Goal: Transaction & Acquisition: Download file/media

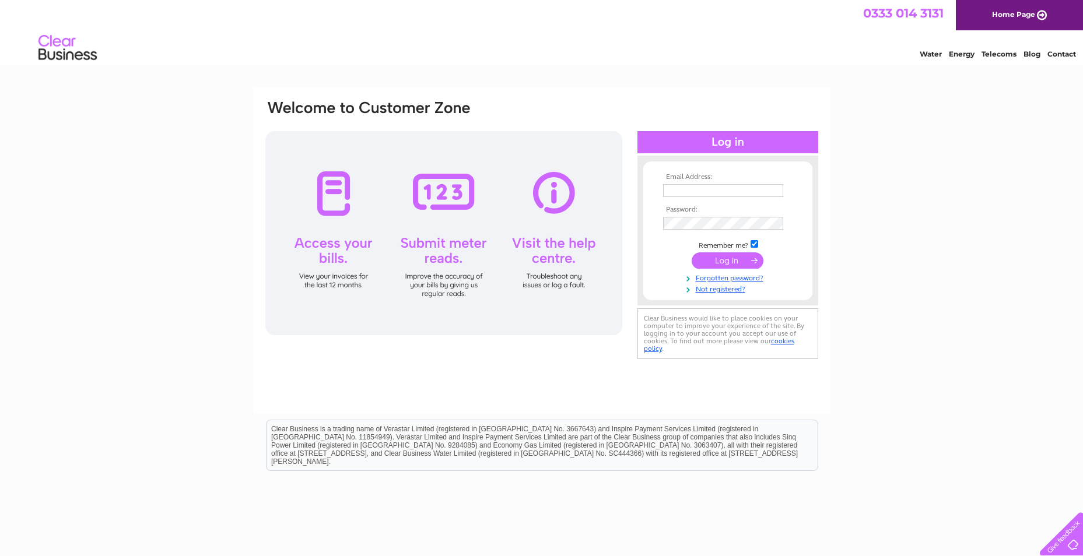
type input "Kirsty.Gray@isio.com"
click at [730, 264] on input "submit" at bounding box center [728, 261] width 72 height 16
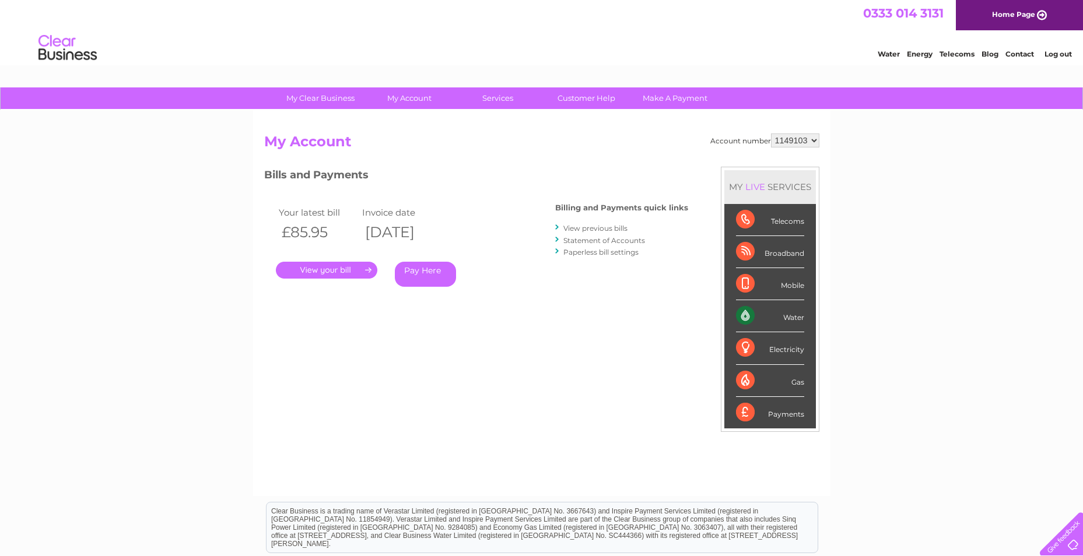
click at [324, 267] on link "." at bounding box center [326, 270] width 101 height 17
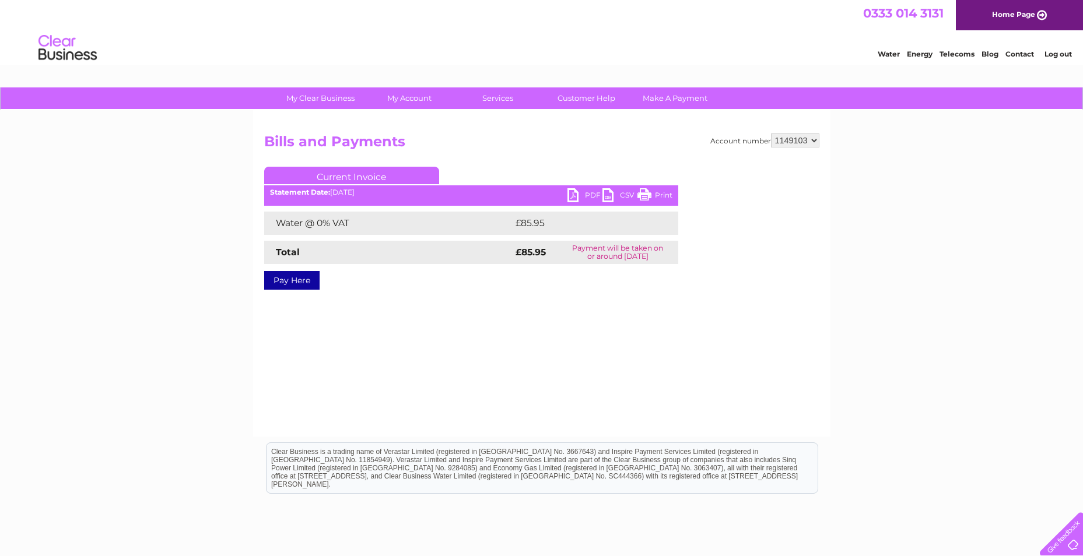
click at [573, 191] on link "PDF" at bounding box center [585, 196] width 35 height 17
click at [620, 195] on link "CSV" at bounding box center [620, 196] width 35 height 17
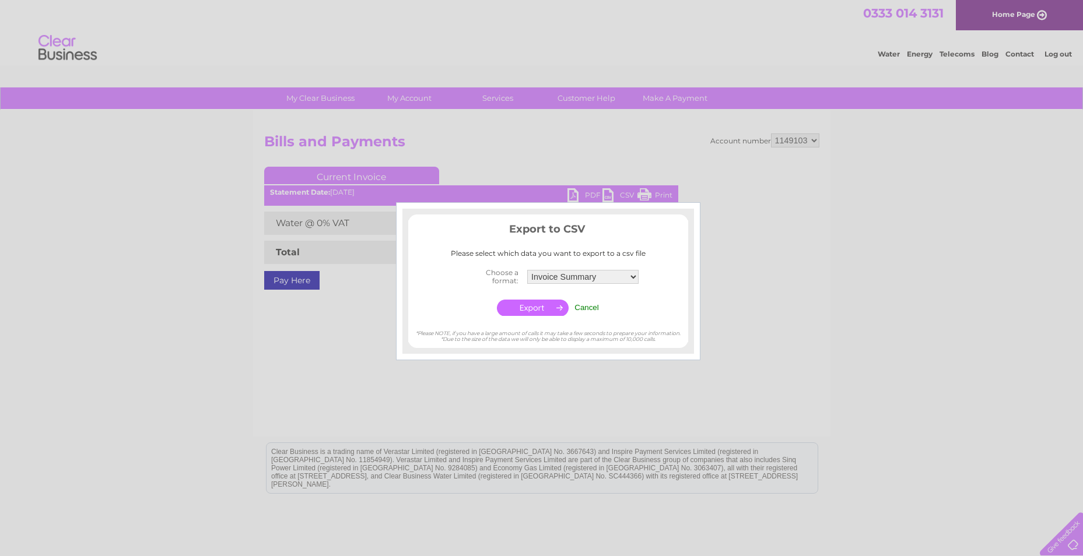
click at [548, 309] on input "button" at bounding box center [533, 308] width 72 height 16
